Goal: Task Accomplishment & Management: Manage account settings

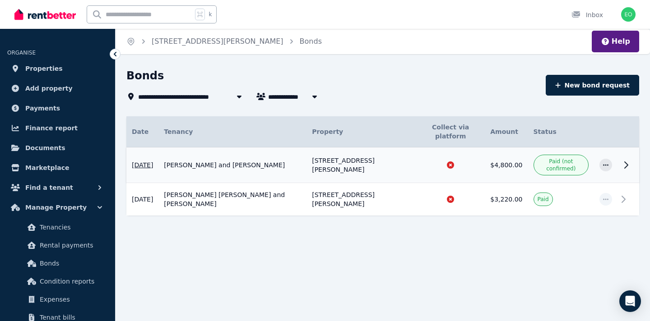
click at [564, 158] on span "Paid (not confirmed)" at bounding box center [560, 165] width 47 height 14
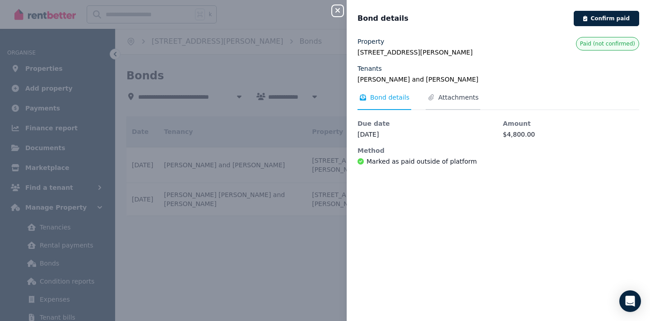
click at [441, 95] on span "Attachments" at bounding box center [458, 97] width 40 height 9
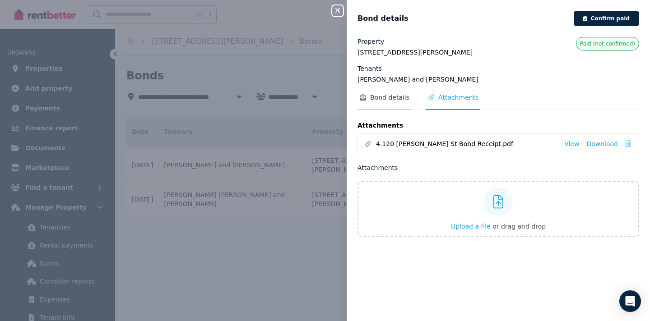
click at [390, 104] on span "Bond details" at bounding box center [384, 101] width 54 height 17
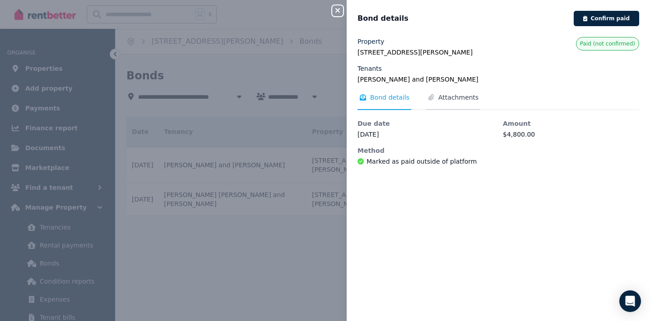
click at [444, 103] on span "Attachments" at bounding box center [452, 101] width 55 height 17
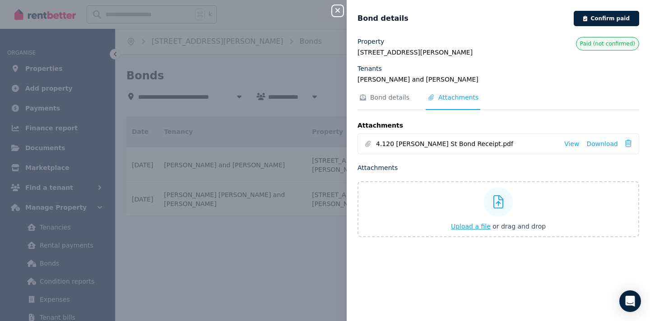
click at [470, 226] on span "Upload a file" at bounding box center [471, 226] width 40 height 7
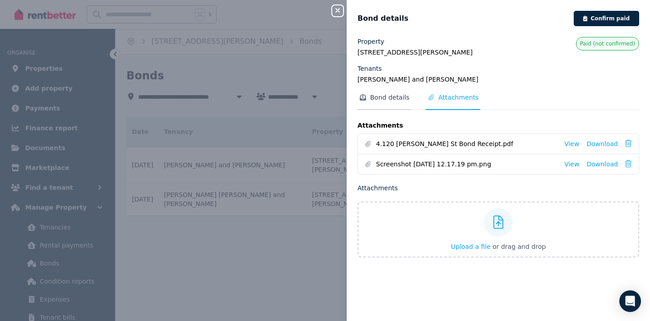
click at [384, 101] on span "Bond details" at bounding box center [389, 97] width 39 height 9
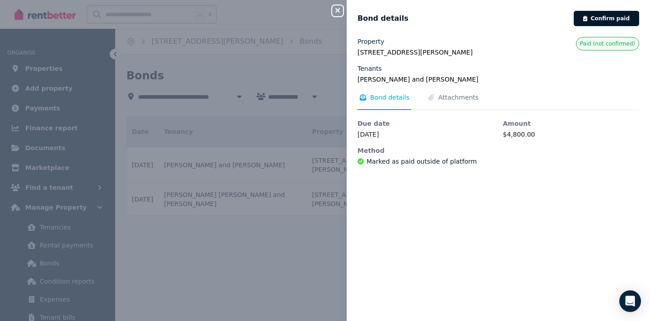
click at [605, 21] on button "Confirm paid" at bounding box center [605, 18] width 65 height 15
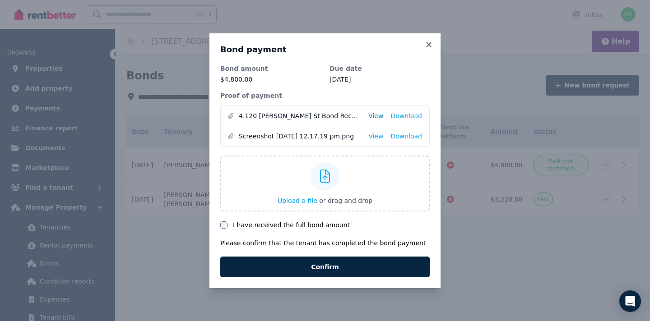
click at [379, 115] on link "View" at bounding box center [375, 115] width 15 height 9
click at [284, 225] on label "I have received the full bond amount" at bounding box center [291, 225] width 117 height 9
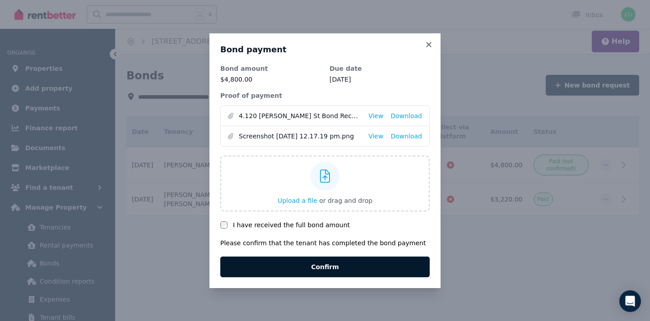
click at [297, 263] on button "Confirm" at bounding box center [324, 267] width 209 height 21
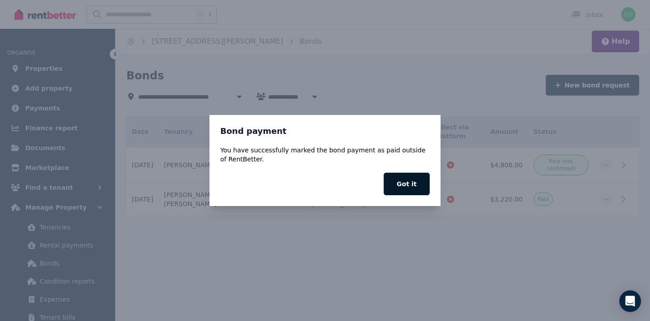
click at [400, 187] on button "Got it" at bounding box center [406, 184] width 46 height 23
